Goal: Task Accomplishment & Management: Complete application form

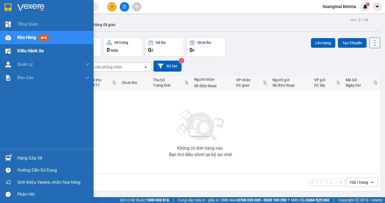
drag, startPoint x: 19, startPoint y: 36, endPoint x: 91, endPoint y: 48, distance: 72.9
click at [19, 36] on span "Kho hàng" at bounding box center [26, 37] width 19 height 5
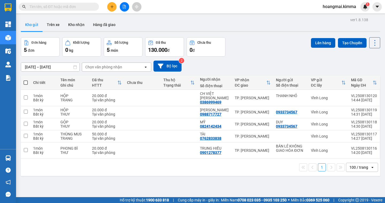
click at [25, 82] on span at bounding box center [26, 82] width 4 height 4
click at [26, 80] on input "checkbox" at bounding box center [26, 80] width 0 height 0
checkbox input "true"
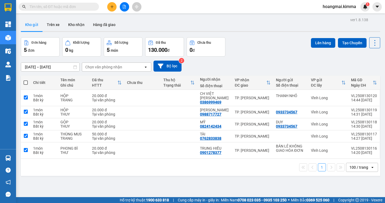
checkbox input "true"
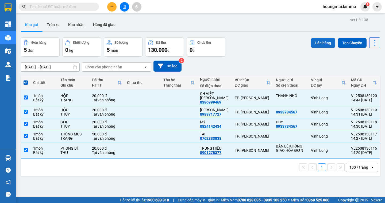
click at [320, 45] on button "Lên hàng" at bounding box center [323, 43] width 24 height 10
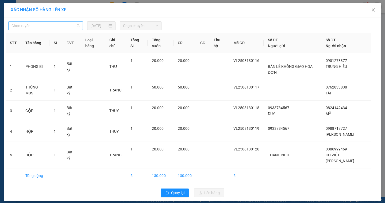
click at [35, 29] on span "Chọn tuyến" at bounding box center [46, 26] width 68 height 8
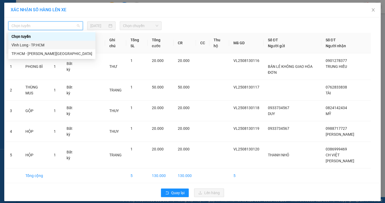
click at [27, 42] on div "Vĩnh Long - TP.HCM" at bounding box center [51, 45] width 87 height 9
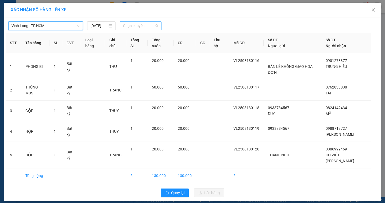
click at [132, 29] on span "Chọn chuyến" at bounding box center [140, 26] width 35 height 8
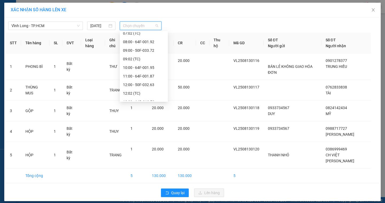
scroll to position [134, 0]
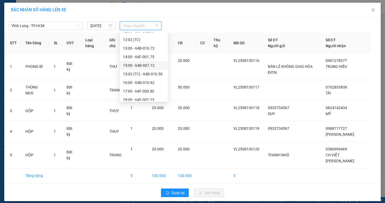
click at [136, 66] on div "15:00 - 64B-007.12" at bounding box center [144, 65] width 42 height 6
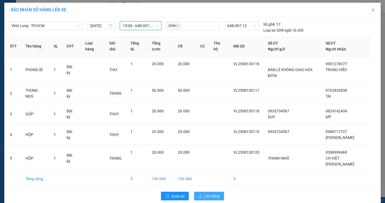
click at [216, 193] on span "Lên hàng" at bounding box center [212, 196] width 16 height 6
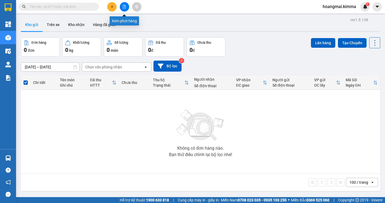
click at [125, 7] on icon "file-add" at bounding box center [124, 7] width 3 height 4
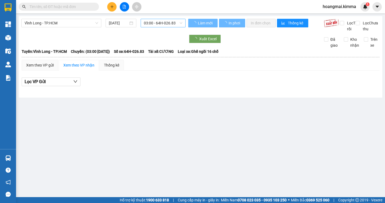
click at [151, 25] on span "03:00 - 64H-026.83" at bounding box center [163, 23] width 39 height 8
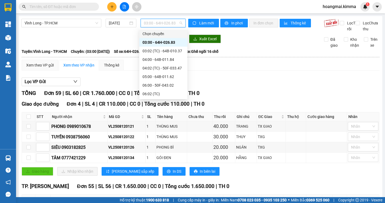
scroll to position [137, 0]
click at [166, 58] on div "15:00 - 64B-007.12" at bounding box center [164, 59] width 42 height 6
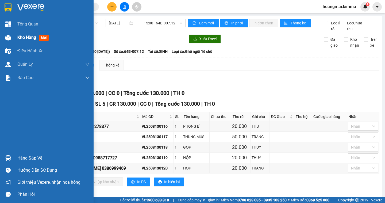
click at [29, 39] on span "Kho hàng" at bounding box center [26, 37] width 19 height 5
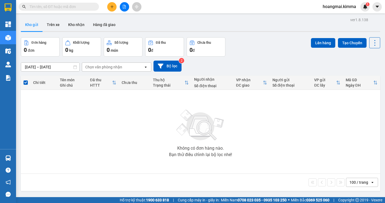
scroll to position [25, 0]
click at [112, 5] on icon "plus" at bounding box center [112, 7] width 4 height 4
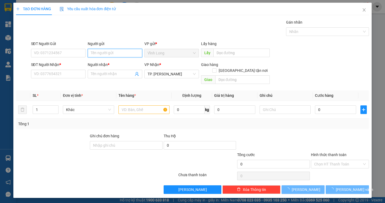
click at [90, 54] on input "Người gửi" at bounding box center [115, 53] width 55 height 9
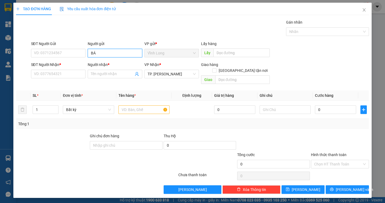
type input "BÁN"
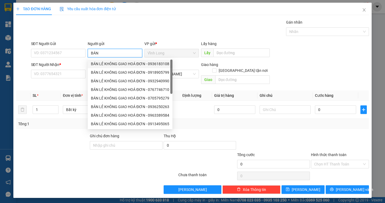
click at [127, 66] on div "BÁN LẺ KHÔNG GIAO HOÁ ĐƠN - 0936183108" at bounding box center [130, 64] width 78 height 6
type input "0936183108"
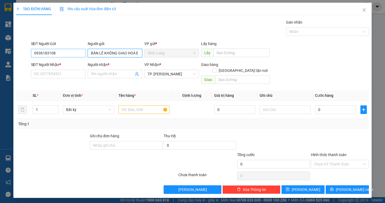
type input "BÁN LẺ KHÔNG GIAO HOÁ ĐƠN"
drag, startPoint x: 45, startPoint y: 50, endPoint x: 0, endPoint y: 49, distance: 44.7
click at [0, 49] on div "TẠO ĐƠN HÀNG Yêu cầu xuất hóa đơn điện tử Transit Pickup Surcharge Ids Transit …" at bounding box center [192, 101] width 385 height 203
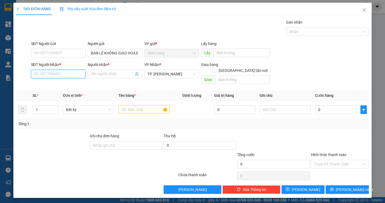
click at [41, 75] on input "SĐT Người Nhận *" at bounding box center [58, 74] width 55 height 9
type input "0767365615"
drag, startPoint x: 63, startPoint y: 85, endPoint x: 96, endPoint y: 92, distance: 33.9
click at [63, 85] on div "0767365615 - MẠNH" at bounding box center [58, 85] width 48 height 6
type input "MẠNH"
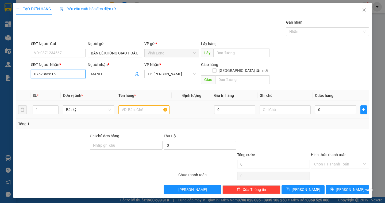
type input "0767365615"
click at [123, 105] on input "text" at bounding box center [144, 109] width 51 height 9
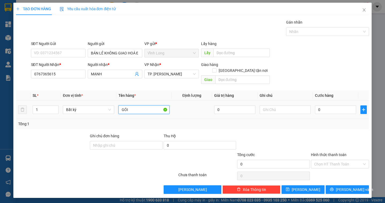
type input "GÓI"
type input "DÂN"
type input "2"
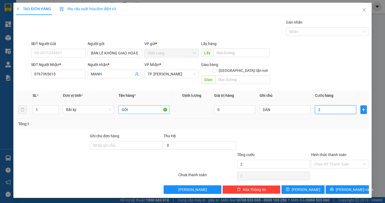
type input "20"
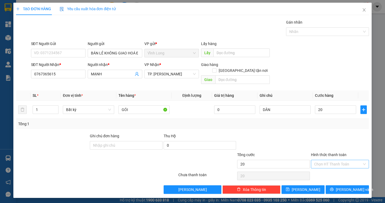
click at [343, 160] on input "Hình thức thanh toán" at bounding box center [338, 164] width 48 height 8
type input "20.000"
click at [337, 166] on div "Tại văn phòng" at bounding box center [340, 169] width 52 height 6
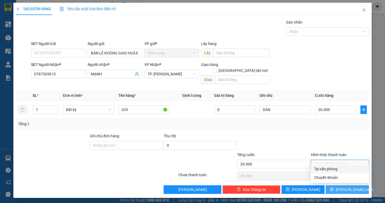
type input "0"
click at [338, 186] on button "[PERSON_NAME] và In" at bounding box center [347, 189] width 43 height 9
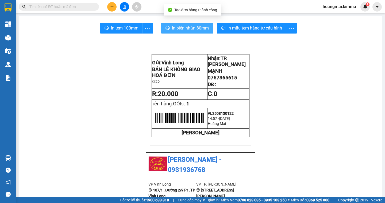
click at [178, 28] on span "In biên nhận 80mm" at bounding box center [190, 28] width 37 height 7
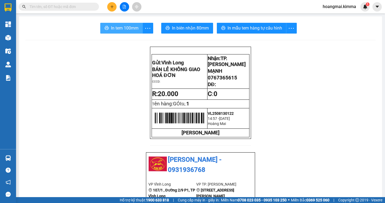
click at [115, 26] on span "In tem 100mm" at bounding box center [125, 28] width 28 height 7
click at [112, 9] on button at bounding box center [111, 6] width 9 height 9
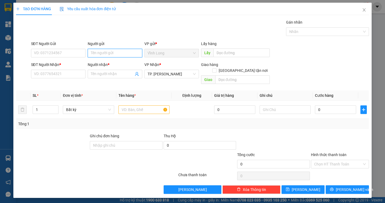
click at [109, 53] on input "Người gửi" at bounding box center [115, 53] width 55 height 9
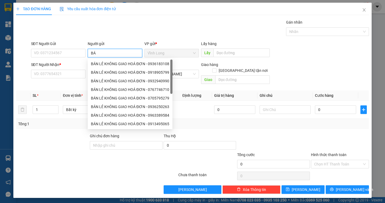
type input "BÁN"
click at [129, 65] on div "BÁN LẺ KHÔNG GIAO HOÁ ĐƠN - 0933006065" at bounding box center [130, 64] width 78 height 6
type input "0933006065"
type input "BÁN LẺ KHÔNG GIAO HOÁ ĐƠN"
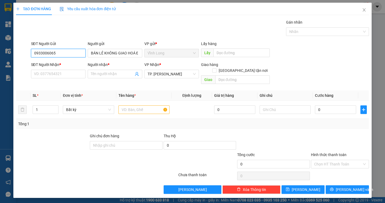
drag, startPoint x: 64, startPoint y: 55, endPoint x: 22, endPoint y: 54, distance: 41.5
click at [22, 54] on div "SĐT Người Gửi 0933006065 0933006065 Người gửi BÁN LẺ KHÔNG GIAO HOÁ ĐƠN VP gửi …" at bounding box center [193, 50] width 354 height 19
click at [55, 68] on div "SĐT Người Nhận *" at bounding box center [58, 66] width 55 height 8
click at [48, 71] on input "SĐT Người Nhận *" at bounding box center [58, 74] width 55 height 9
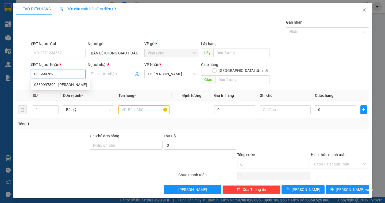
type input "0839997899"
click at [74, 86] on div "0839997899 - [PERSON_NAME]" at bounding box center [60, 85] width 53 height 6
type input "LAB [PERSON_NAME]"
type input "0839997899"
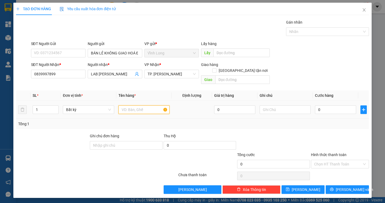
click at [126, 106] on input "text" at bounding box center [144, 109] width 51 height 9
type input "HỘP"
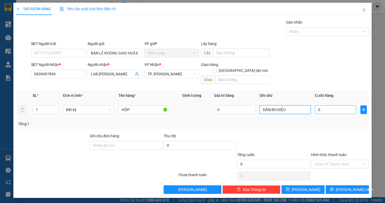
type input "DÂN/BS DIỆU"
drag, startPoint x: 322, startPoint y: 105, endPoint x: 351, endPoint y: 102, distance: 29.1
click at [322, 105] on input "0" at bounding box center [335, 109] width 41 height 9
type input "2"
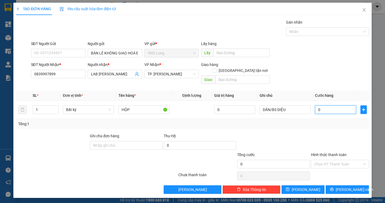
type input "2"
type input "20"
click at [321, 160] on input "Hình thức thanh toán" at bounding box center [338, 164] width 48 height 8
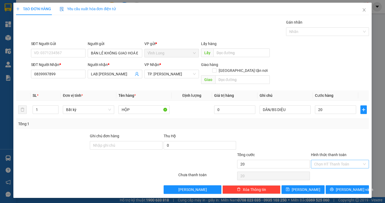
type input "20.000"
click at [324, 167] on div "Tại văn phòng" at bounding box center [340, 169] width 52 height 6
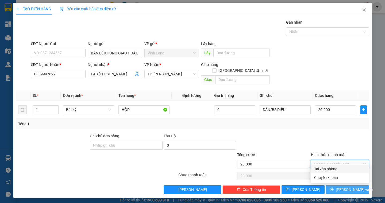
type input "0"
click at [348, 186] on span "[PERSON_NAME] và In" at bounding box center [354, 189] width 37 height 6
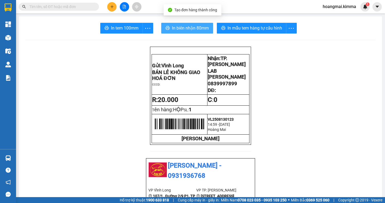
click at [186, 27] on span "In biên nhận 80mm" at bounding box center [190, 28] width 37 height 7
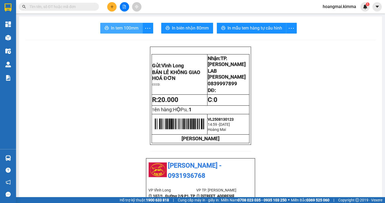
click at [116, 30] on span "In tem 100mm" at bounding box center [125, 28] width 28 height 7
